Goal: Navigation & Orientation: Go to known website

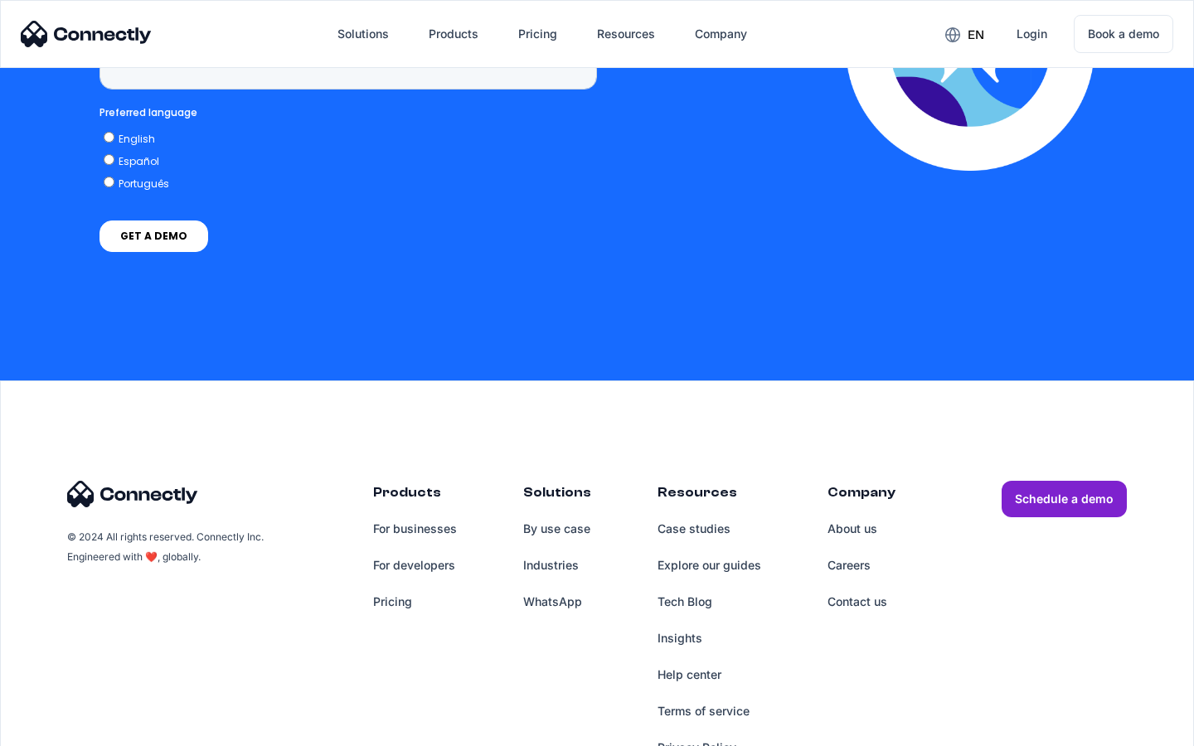
scroll to position [6835, 0]
